Goal: Task Accomplishment & Management: Use online tool/utility

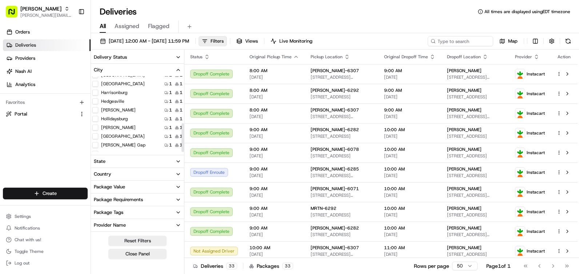
scroll to position [124, 0]
click at [107, 103] on label "[PERSON_NAME]" at bounding box center [118, 103] width 35 height 6
click at [98, 103] on button "[PERSON_NAME]" at bounding box center [95, 103] width 6 height 6
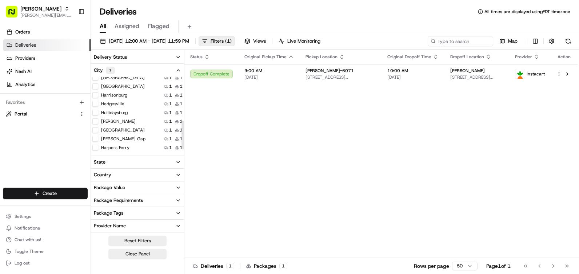
scroll to position [87, 0]
click at [95, 106] on button "[GEOGRAPHIC_DATA]" at bounding box center [95, 105] width 6 height 6
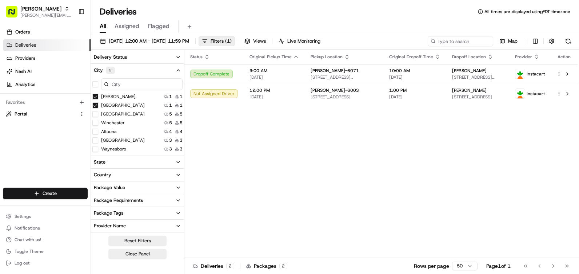
drag, startPoint x: 94, startPoint y: 95, endPoint x: 96, endPoint y: 104, distance: 10.1
click at [94, 95] on button "[PERSON_NAME]" at bounding box center [95, 97] width 6 height 6
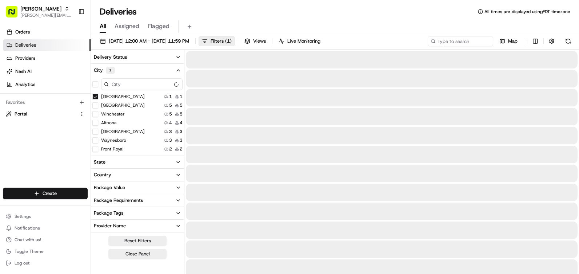
click at [97, 105] on button "[GEOGRAPHIC_DATA]" at bounding box center [95, 105] width 6 height 6
click at [95, 105] on button "[GEOGRAPHIC_DATA]" at bounding box center [95, 105] width 6 height 6
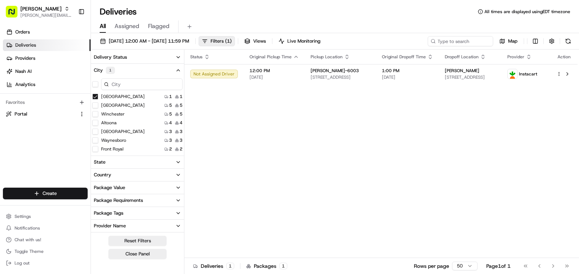
click at [96, 96] on button "[GEOGRAPHIC_DATA]" at bounding box center [95, 97] width 6 height 6
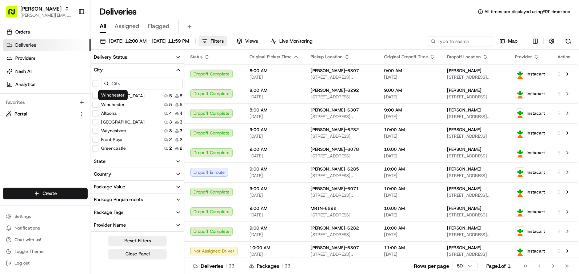
click at [117, 104] on label "Winchester" at bounding box center [113, 105] width 24 height 6
click at [98, 104] on button "Winchester" at bounding box center [95, 105] width 6 height 6
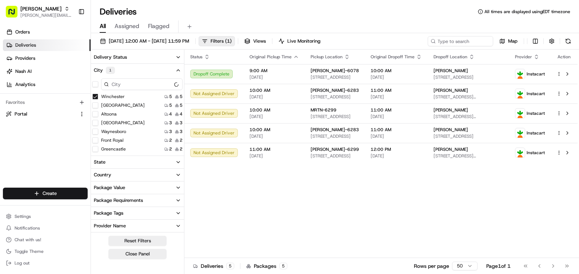
click at [95, 98] on button "Winchester" at bounding box center [95, 97] width 6 height 6
